Goal: Information Seeking & Learning: Understand process/instructions

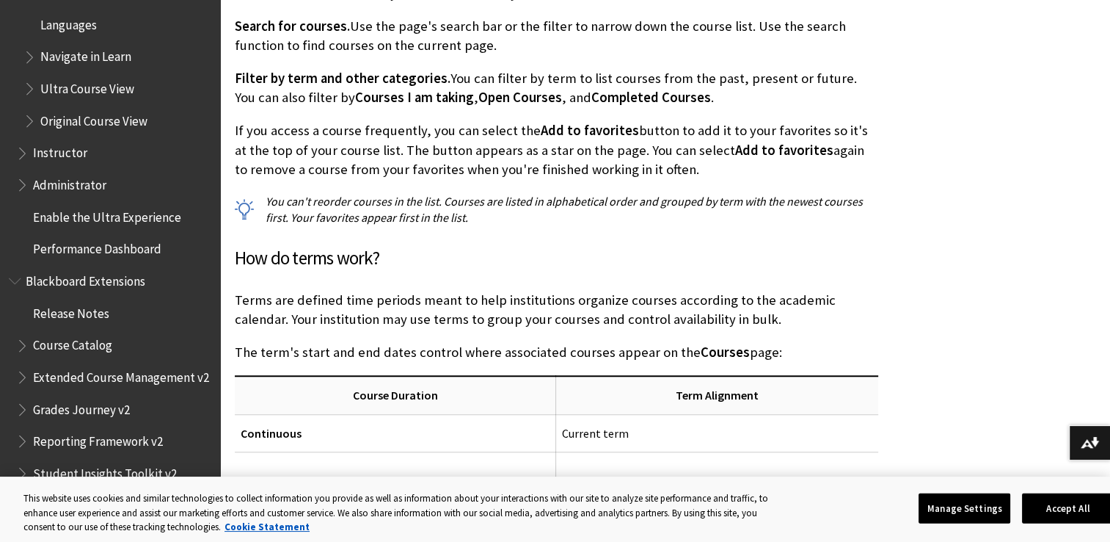
scroll to position [1652, 0]
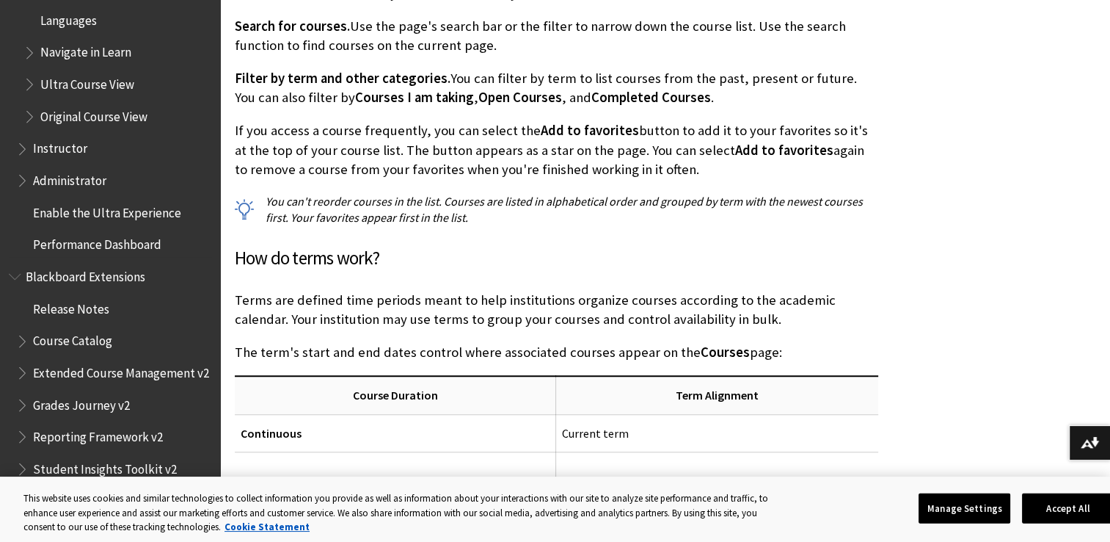
click at [79, 140] on span "Instructor" at bounding box center [60, 146] width 54 height 20
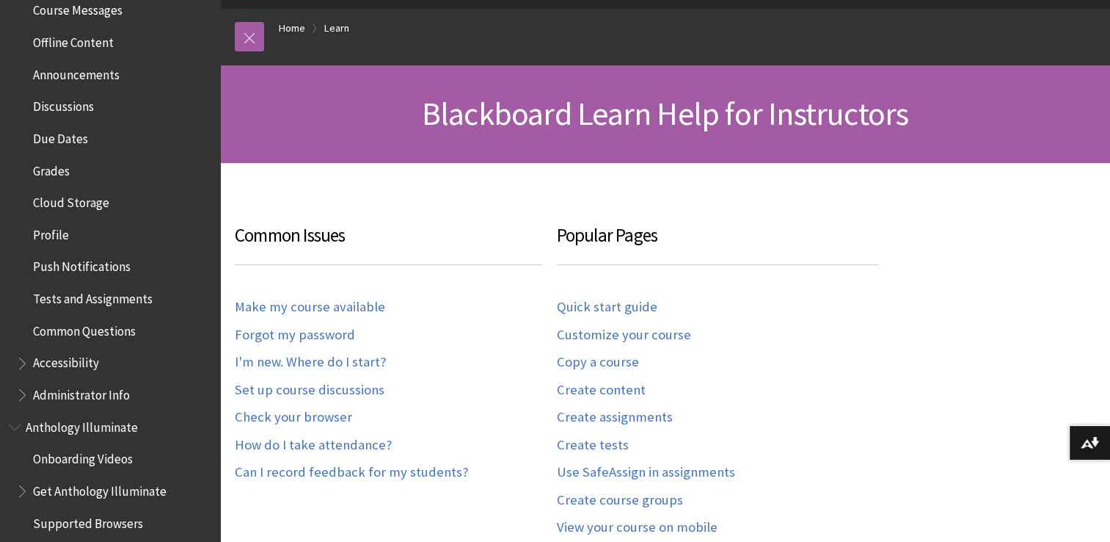
scroll to position [486, 0]
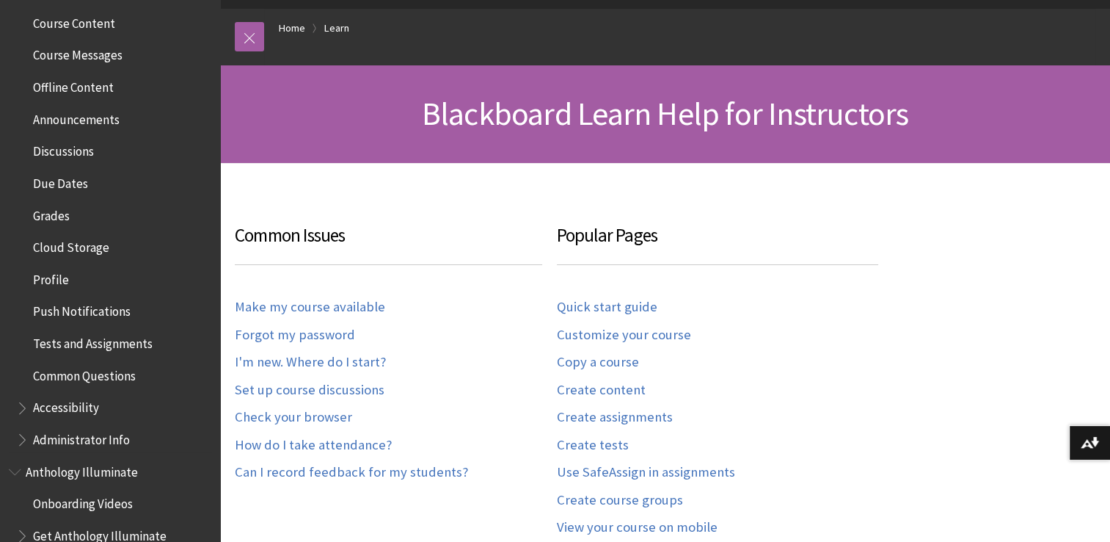
click at [50, 212] on span "Grades" at bounding box center [51, 213] width 37 height 20
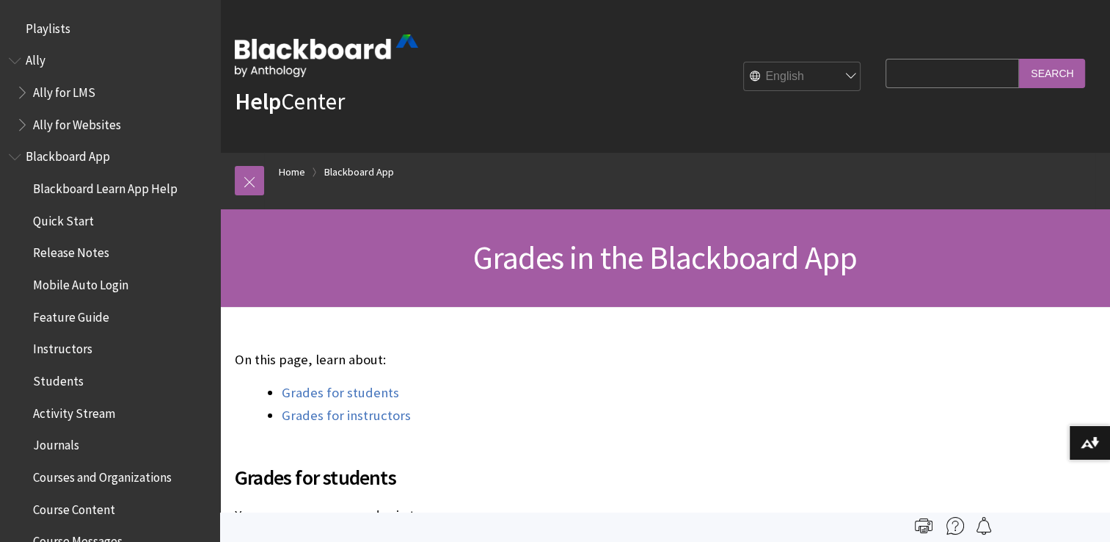
scroll to position [666, 0]
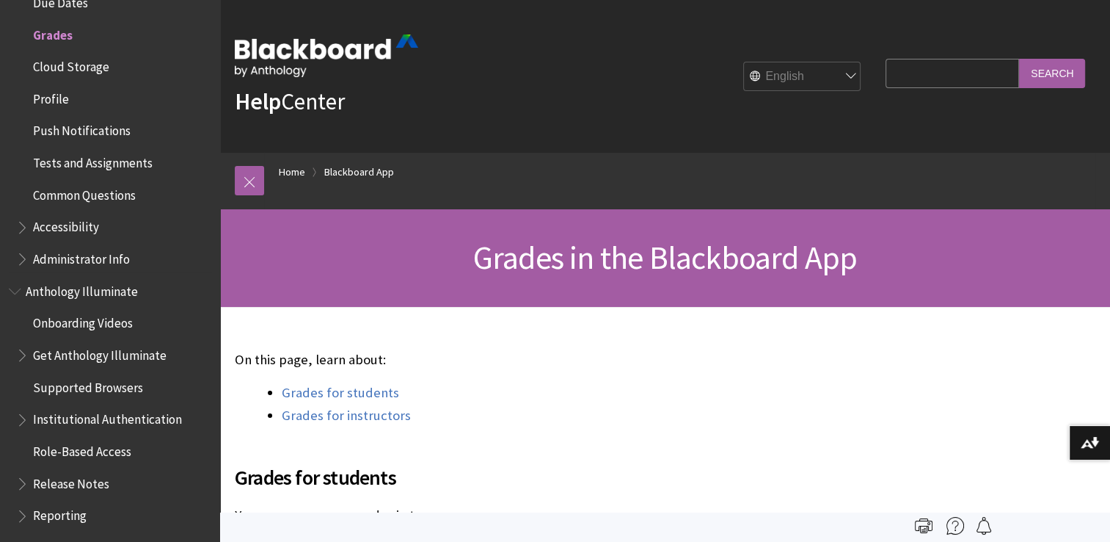
click at [52, 95] on span "Profile" at bounding box center [51, 97] width 36 height 20
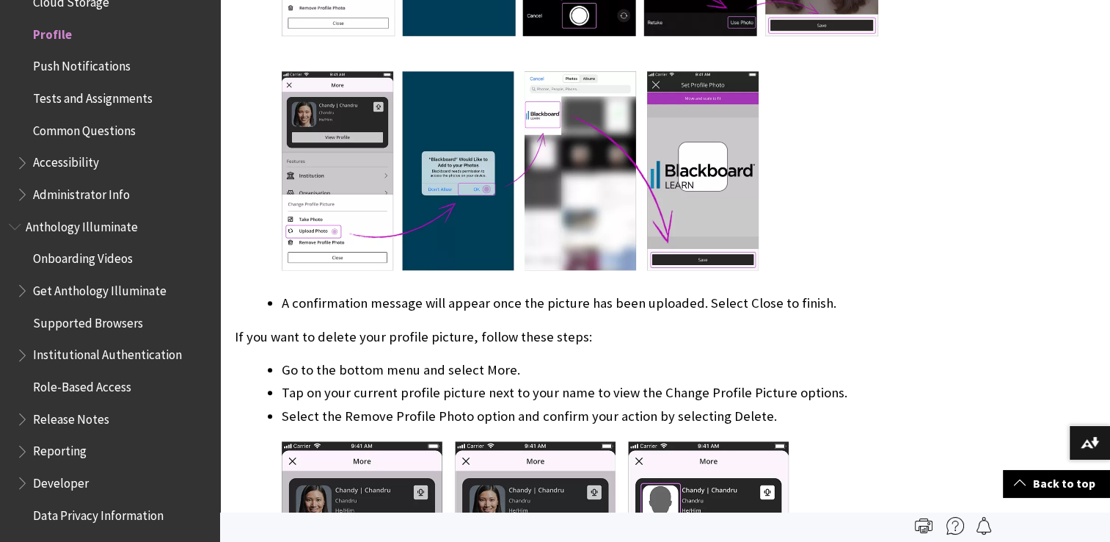
scroll to position [1324, 0]
